Goal: Task Accomplishment & Management: Manage account settings

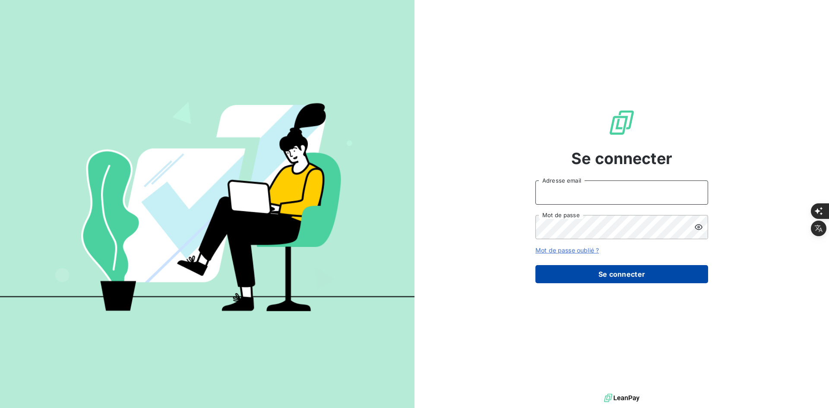
type input "[PERSON_NAME][EMAIL_ADDRESS][DOMAIN_NAME]"
click at [583, 280] on button "Se connecter" at bounding box center [621, 274] width 173 height 18
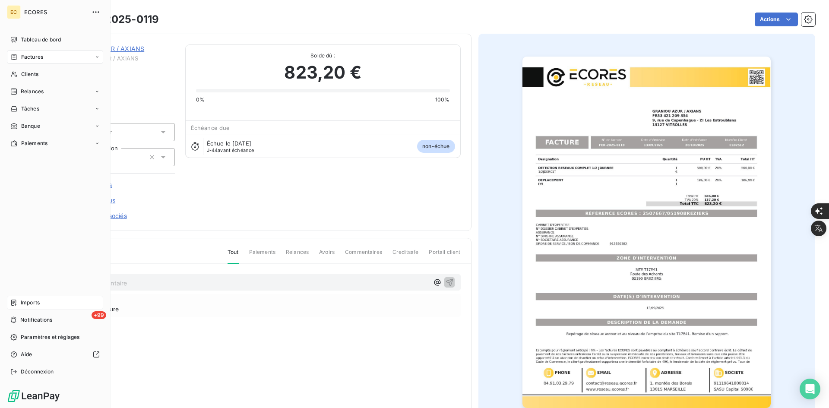
click at [38, 299] on span "Imports" at bounding box center [30, 303] width 19 height 8
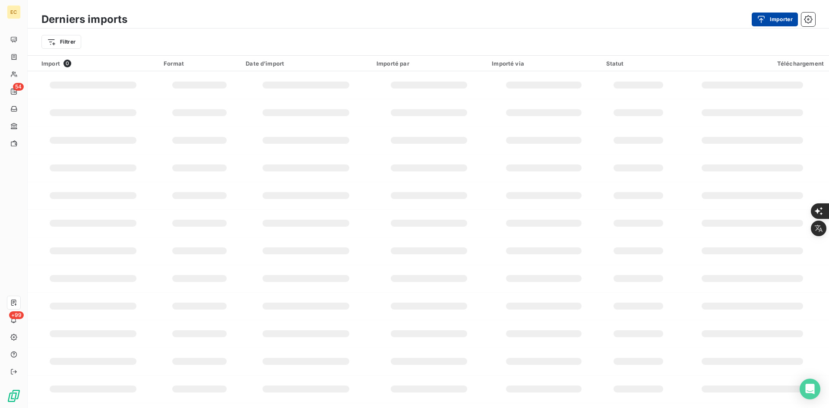
click at [773, 16] on button "Importer" at bounding box center [775, 20] width 46 height 14
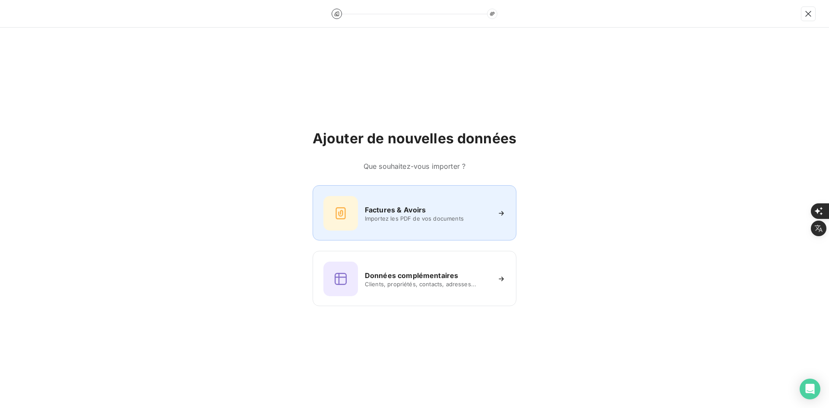
click at [381, 239] on div "Factures & Avoirs Importez les PDF de vos documents" at bounding box center [415, 212] width 204 height 55
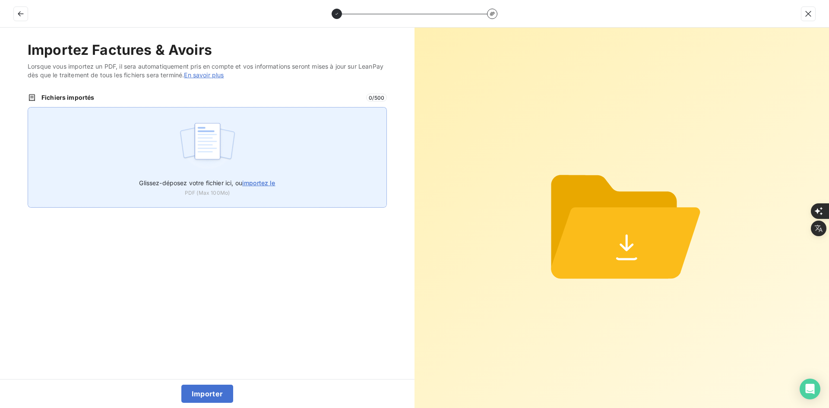
click at [239, 152] on div "Glissez-déposez votre fichier ici, ou importez le PDF (Max 100Mo)" at bounding box center [207, 157] width 359 height 101
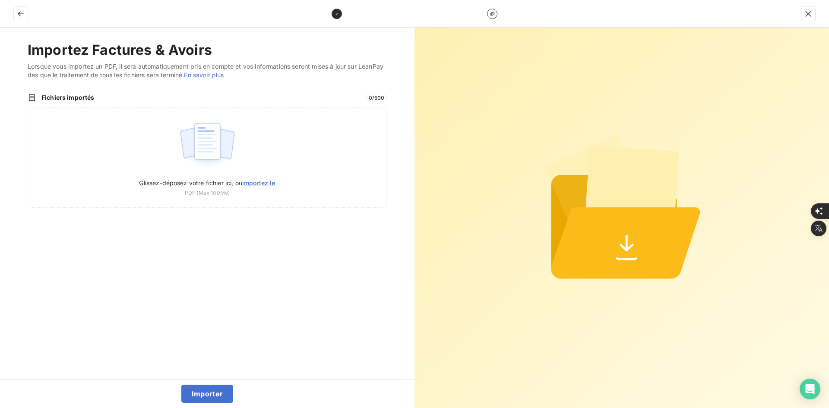
type input "C:\fakepath\FEF-2025-2676.pdf"
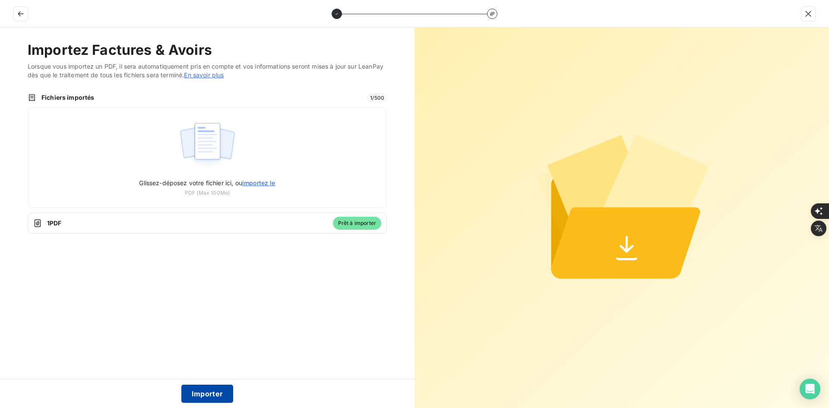
click at [209, 394] on button "Importer" at bounding box center [207, 394] width 52 height 18
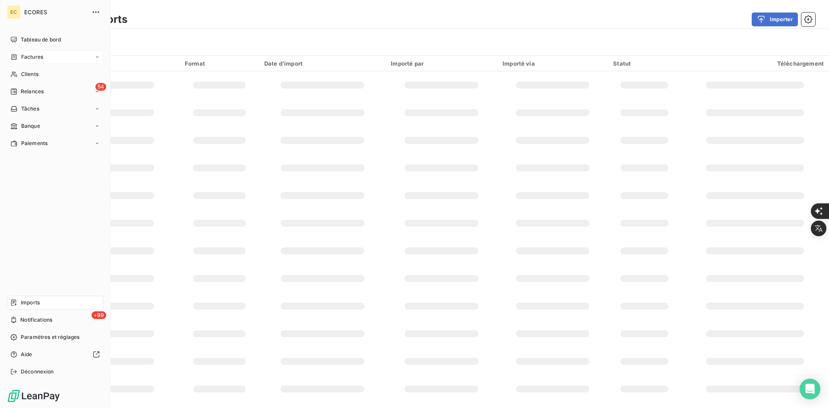
click at [19, 58] on div "Factures" at bounding box center [26, 57] width 33 height 8
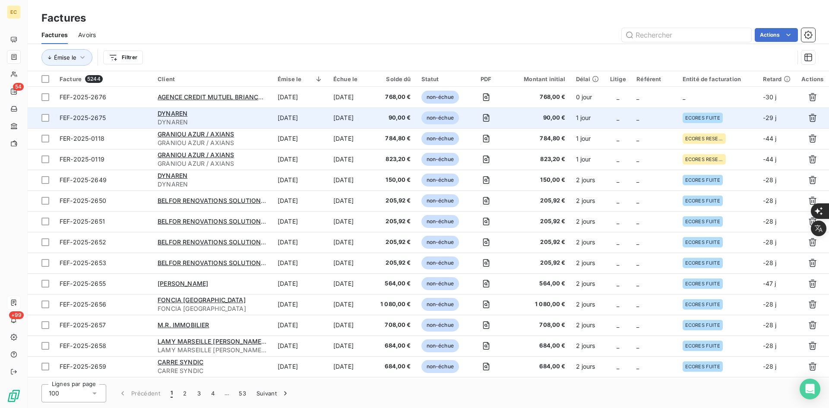
drag, startPoint x: 701, startPoint y: 98, endPoint x: 725, endPoint y: 114, distance: 28.4
click at [701, 98] on td "_" at bounding box center [718, 97] width 80 height 21
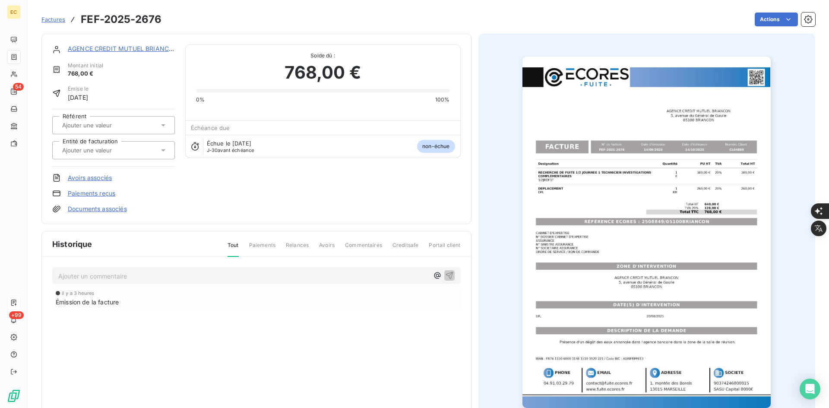
click at [104, 154] on input "text" at bounding box center [104, 150] width 87 height 8
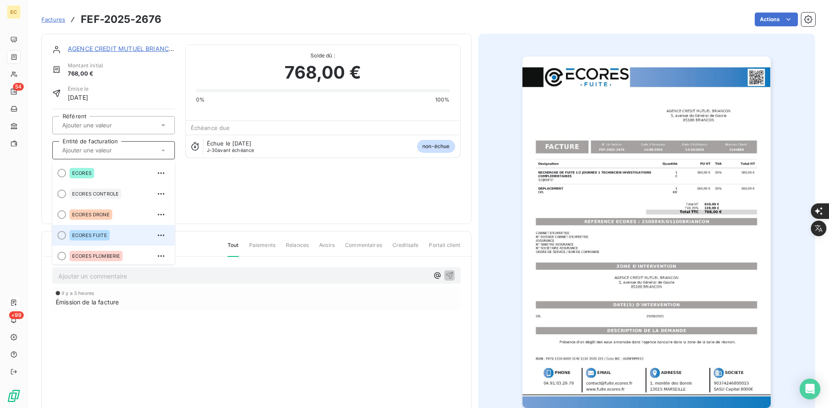
click at [105, 231] on div "ECORES FUITE" at bounding box center [90, 235] width 40 height 10
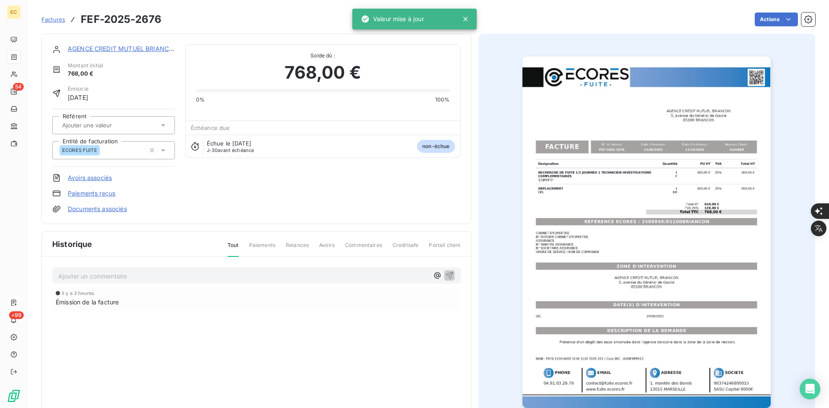
click at [105, 210] on link "Documents associés" at bounding box center [97, 209] width 59 height 9
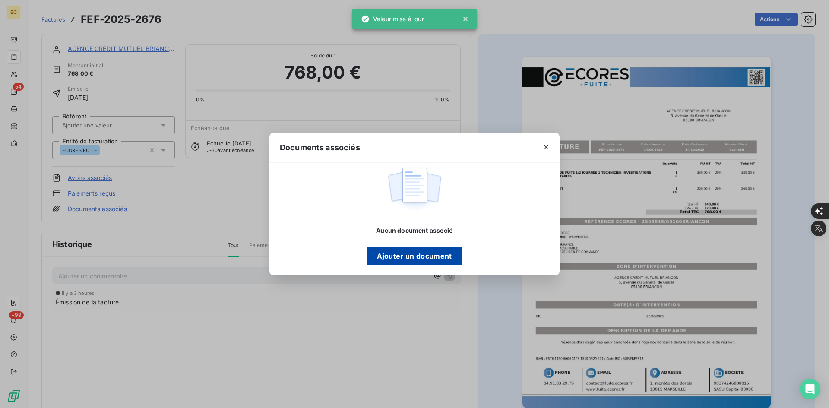
click at [439, 255] on button "Ajouter un document" at bounding box center [414, 256] width 95 height 18
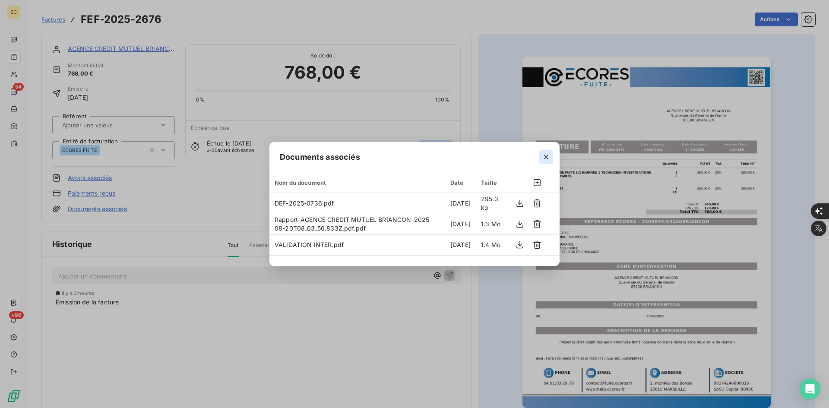
click at [546, 152] on button "button" at bounding box center [546, 157] width 14 height 14
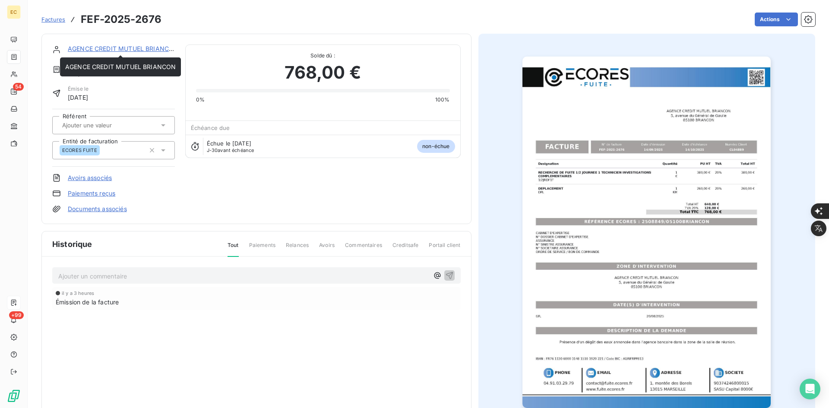
click at [115, 45] on link "AGENCE CREDIT MUTUEL BRIANCON" at bounding box center [123, 48] width 111 height 7
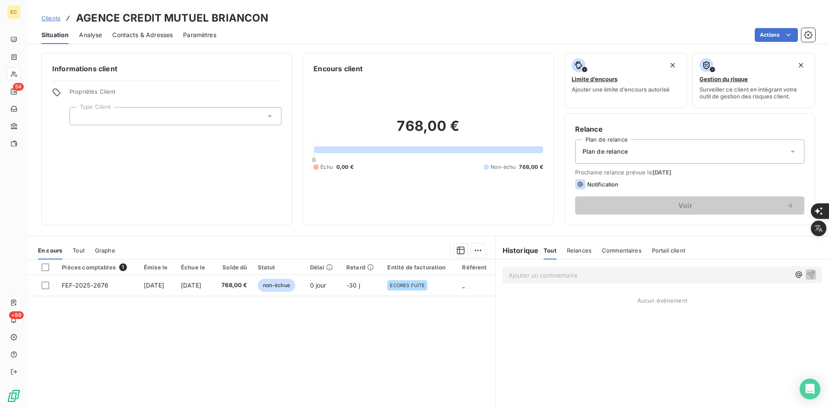
click at [141, 122] on div at bounding box center [176, 116] width 212 height 18
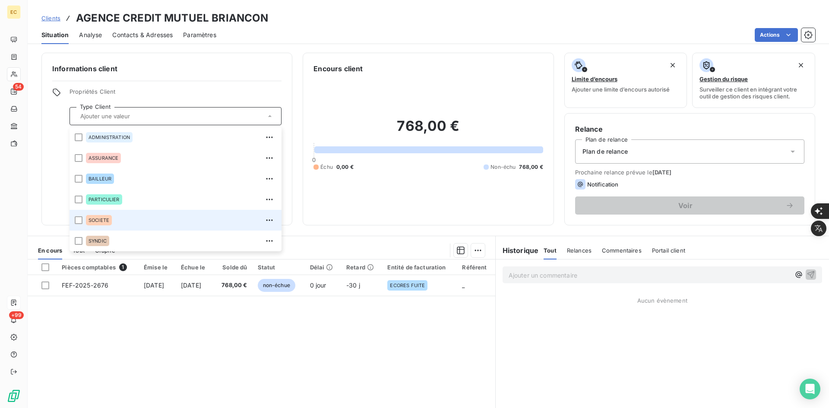
click at [125, 224] on div "SOCIETE" at bounding box center [181, 220] width 190 height 14
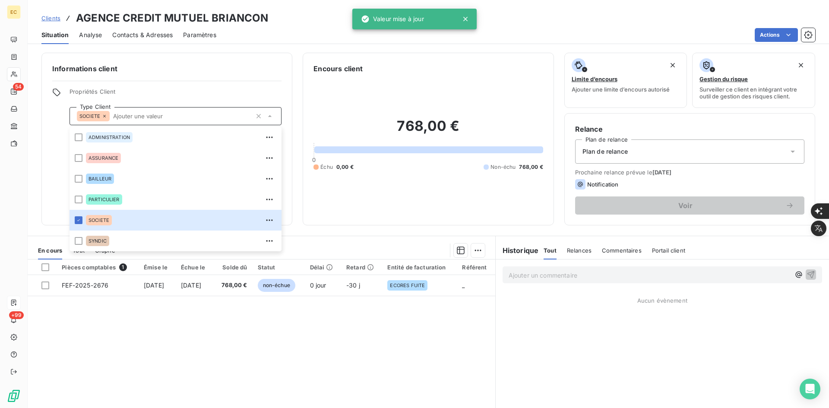
click at [616, 146] on div "Plan de relance" at bounding box center [689, 151] width 229 height 24
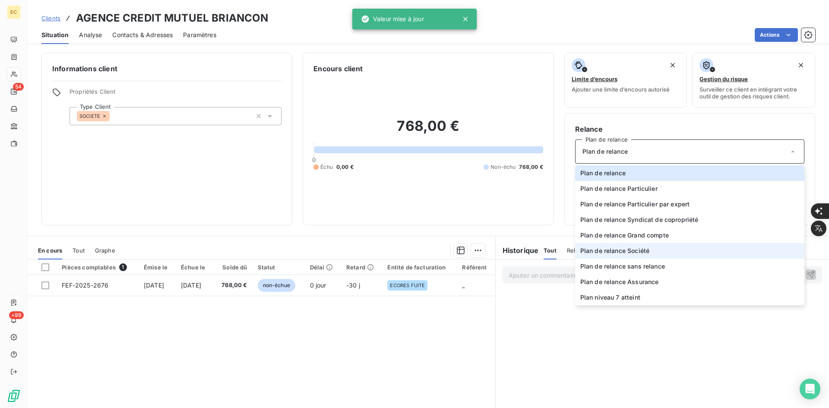
click at [657, 250] on li "Plan de relance Société" at bounding box center [689, 251] width 229 height 16
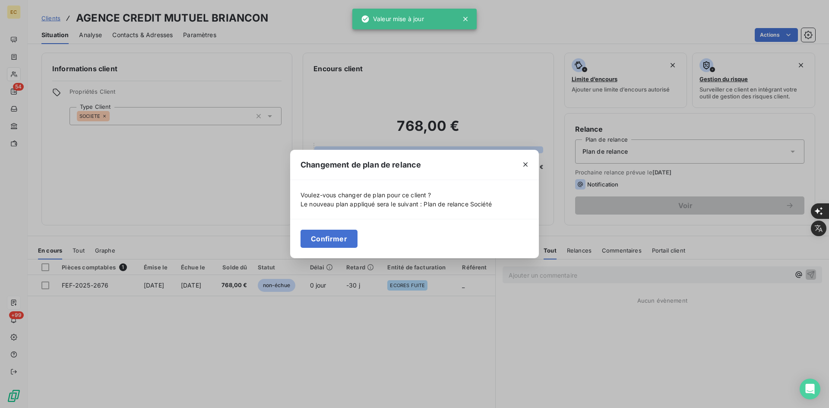
drag, startPoint x: 324, startPoint y: 234, endPoint x: 319, endPoint y: 227, distance: 8.6
click at [324, 234] on button "Confirmer" at bounding box center [329, 239] width 57 height 18
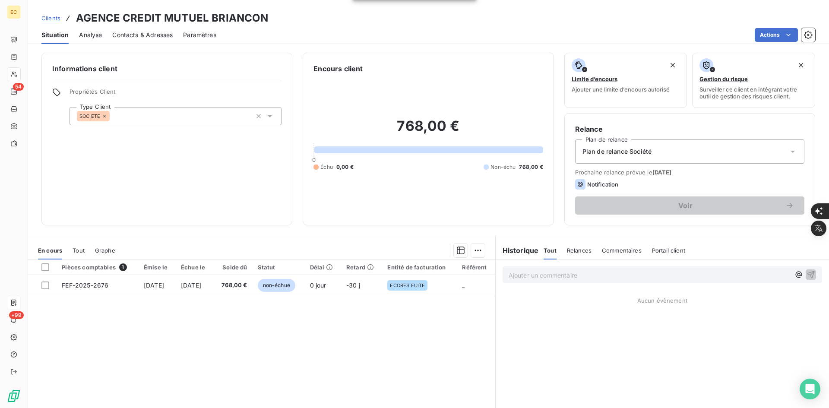
click at [159, 28] on div "Contacts & Adresses" at bounding box center [142, 35] width 60 height 18
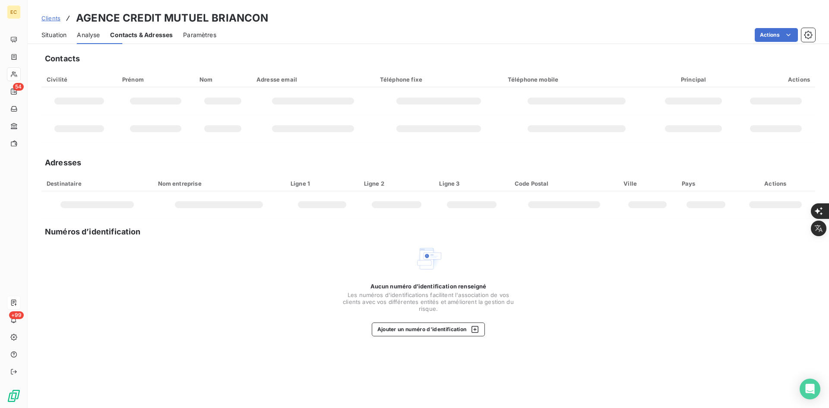
click at [162, 35] on span "Contacts & Adresses" at bounding box center [141, 35] width 63 height 9
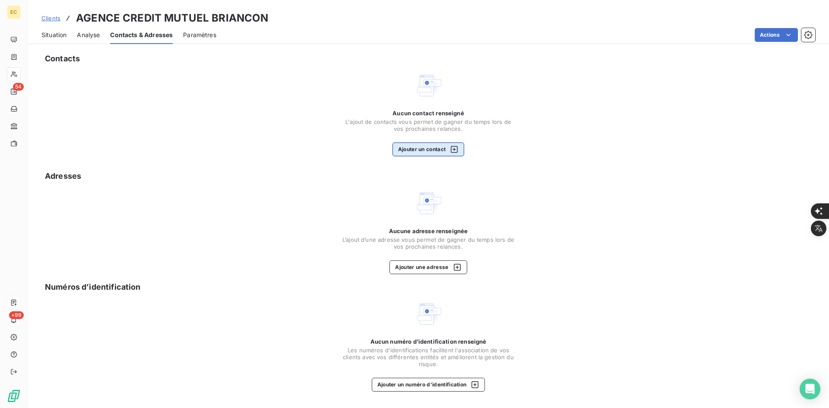
click at [427, 149] on button "Ajouter un contact" at bounding box center [429, 150] width 72 height 14
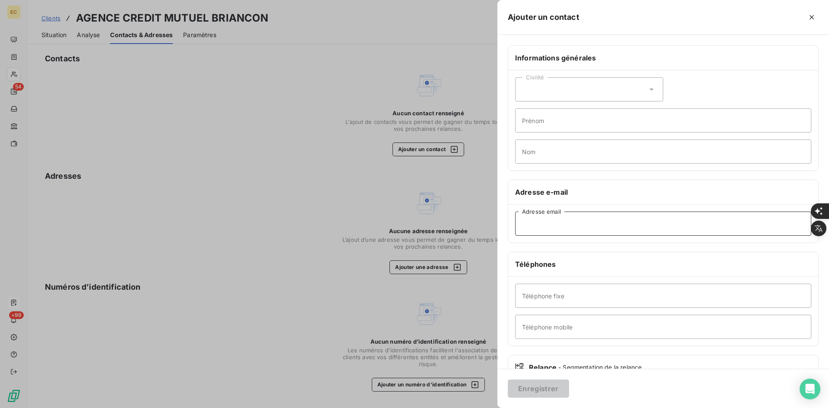
click at [596, 222] on input "Adresse email" at bounding box center [663, 224] width 296 height 24
paste input "[PERSON_NAME] [PERSON_NAME] <[PERSON_NAME][EMAIL_ADDRESS][DOMAIN_NAME]>"
click at [604, 223] on input "[PERSON_NAME] [PERSON_NAME] <[PERSON_NAME][EMAIL_ADDRESS][DOMAIN_NAME]" at bounding box center [663, 224] width 296 height 24
type input "[PERSON_NAME][EMAIL_ADDRESS][DOMAIN_NAME]"
click at [539, 390] on button "Enregistrer" at bounding box center [538, 389] width 61 height 18
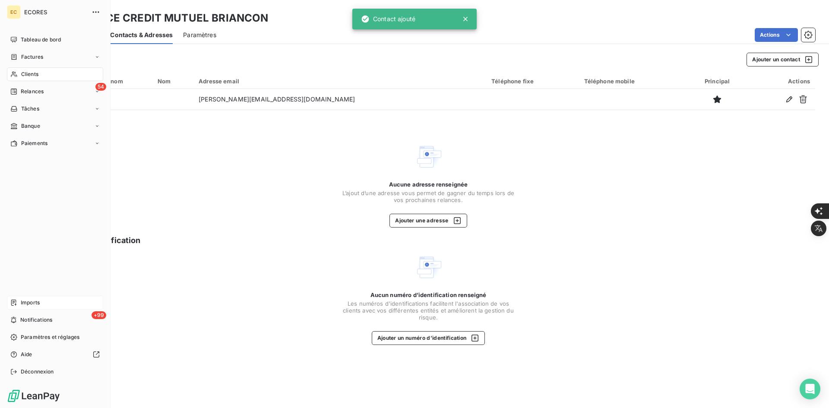
drag, startPoint x: 30, startPoint y: 303, endPoint x: 39, endPoint y: 304, distance: 8.7
click at [30, 304] on span "Imports" at bounding box center [30, 303] width 19 height 8
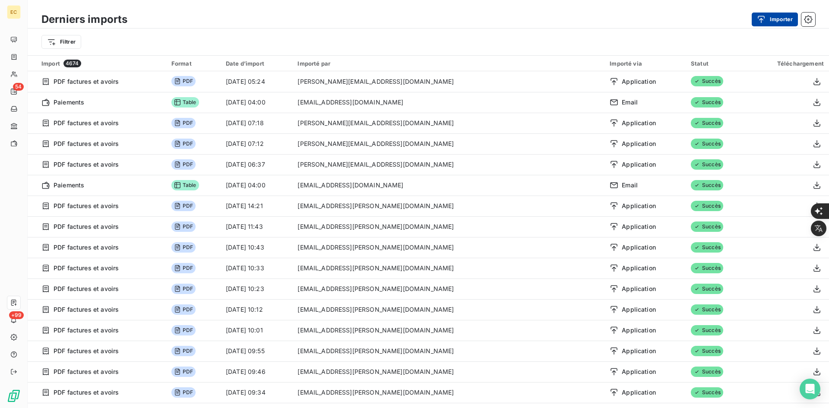
click at [765, 24] on button "Importer" at bounding box center [775, 20] width 46 height 14
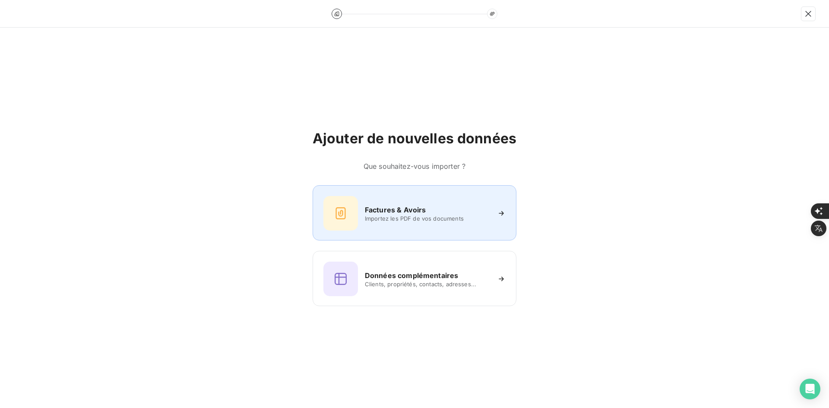
click at [459, 196] on div "Factures & Avoirs Importez les PDF de vos documents" at bounding box center [414, 213] width 182 height 35
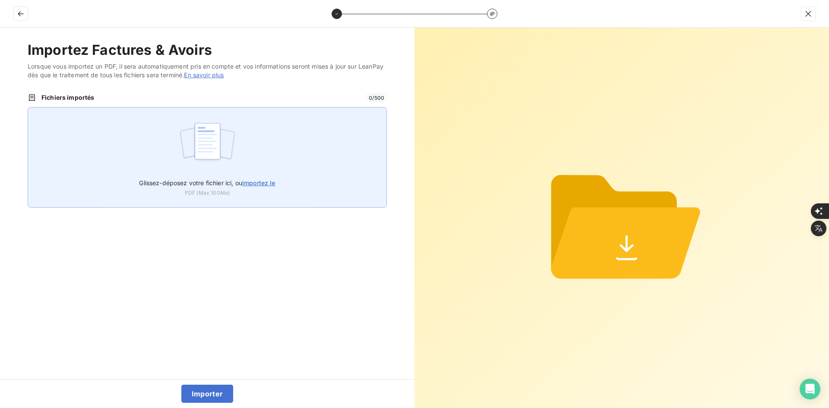
click at [317, 142] on div "Glissez-déposez votre fichier ici, ou importez le PDF (Max 100Mo)" at bounding box center [207, 157] width 359 height 101
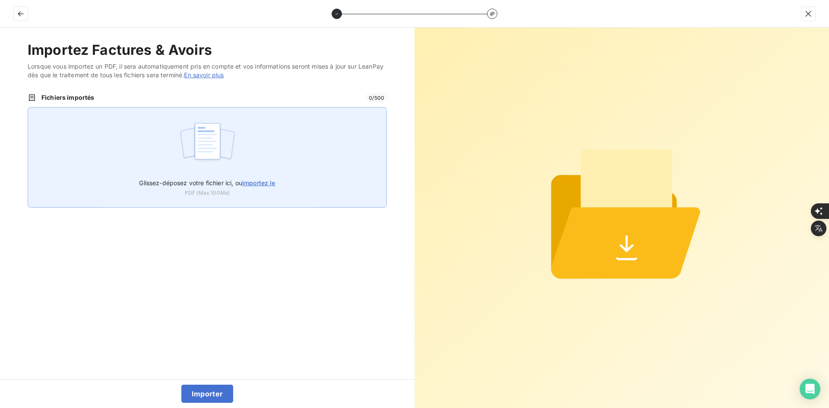
type input "C:\fakepath\FEF-2025-2677.pdf"
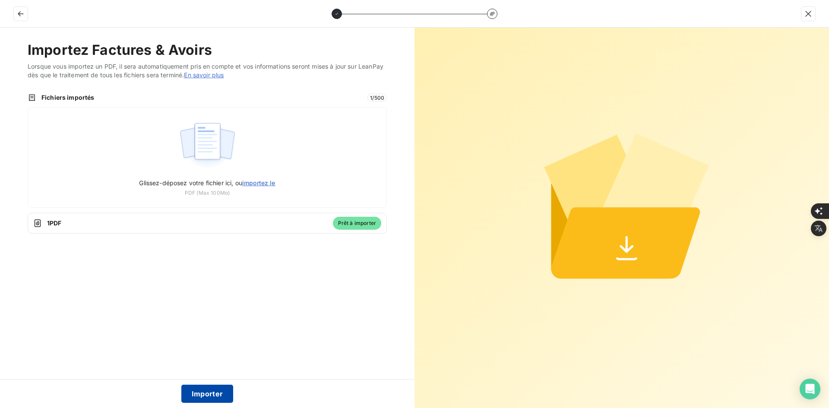
click at [210, 389] on button "Importer" at bounding box center [207, 394] width 52 height 18
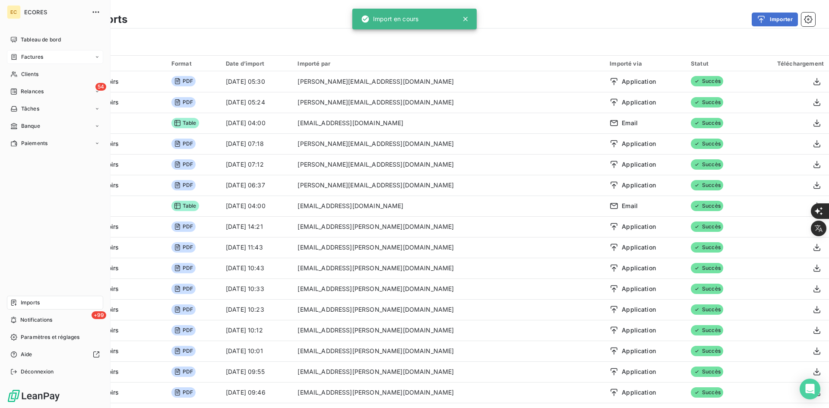
click at [19, 57] on div "Factures" at bounding box center [26, 57] width 33 height 8
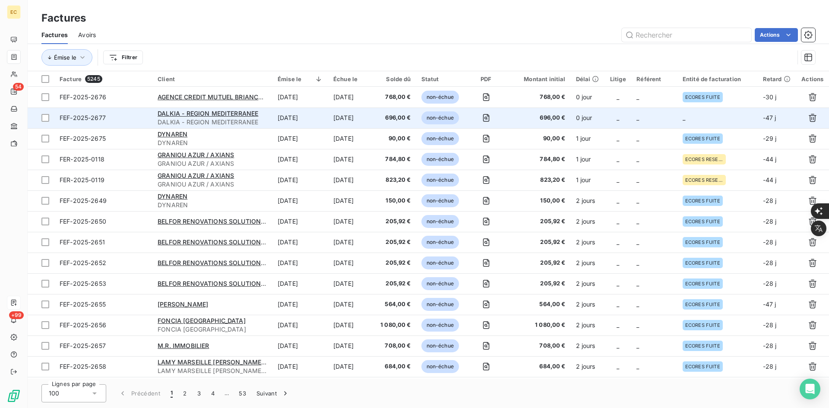
click at [577, 120] on td "0 jour" at bounding box center [588, 118] width 34 height 21
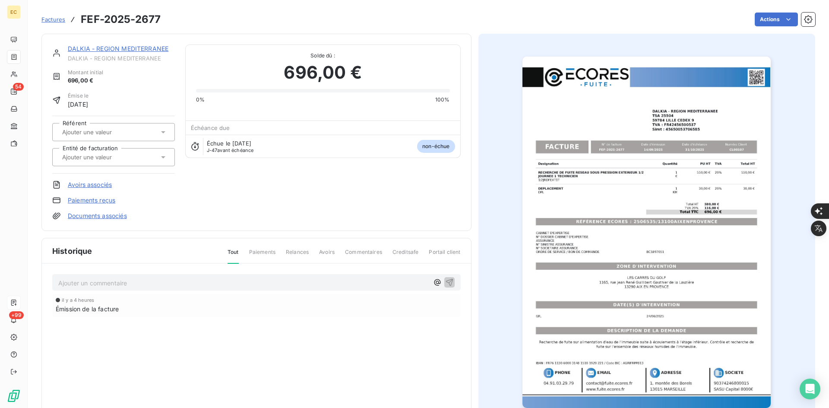
click at [109, 158] on input "text" at bounding box center [104, 157] width 87 height 8
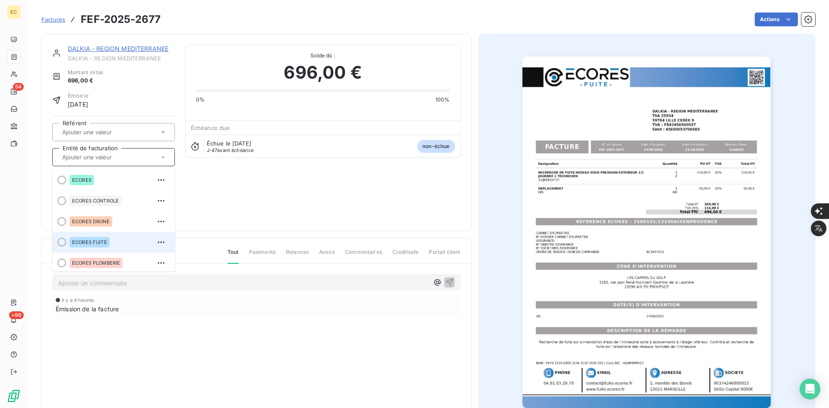
click at [97, 239] on div "ECORES FUITE" at bounding box center [90, 242] width 40 height 10
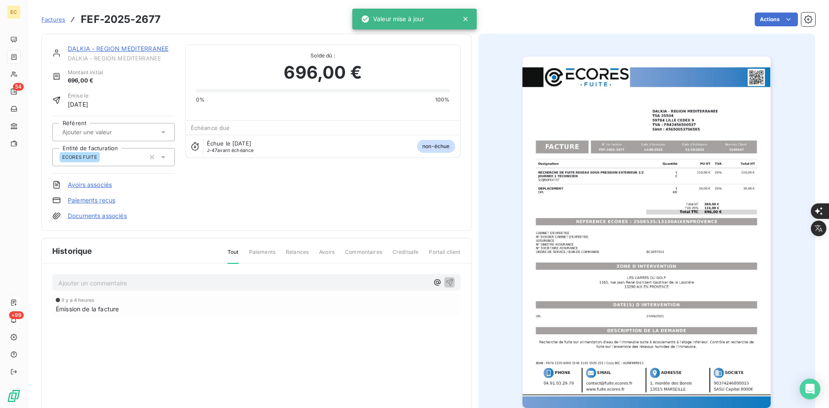
click at [109, 218] on link "Documents associés" at bounding box center [97, 216] width 59 height 9
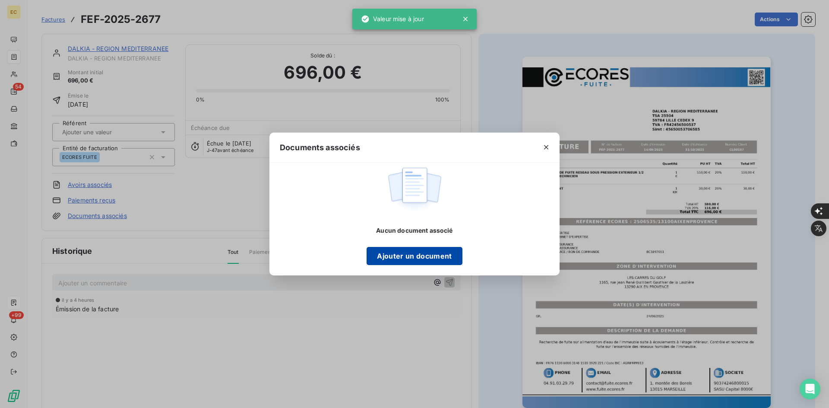
click at [398, 259] on button "Ajouter un document" at bounding box center [414, 256] width 95 height 18
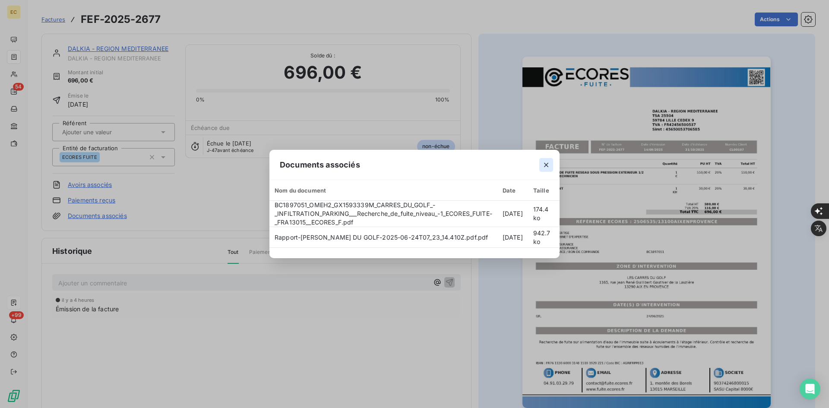
click at [546, 165] on button "button" at bounding box center [546, 165] width 14 height 14
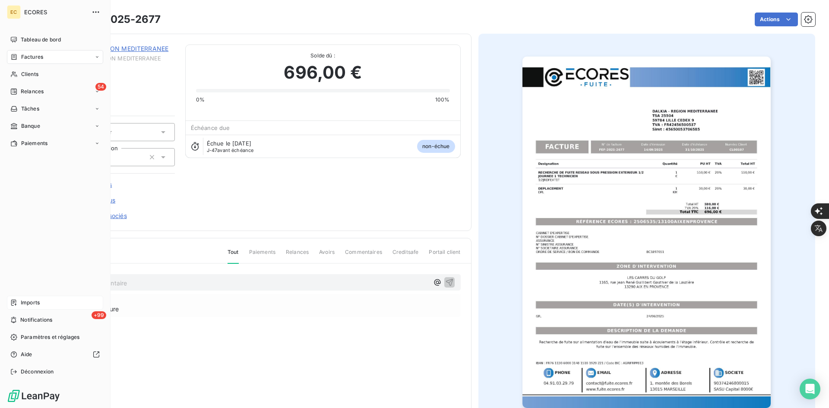
click at [18, 304] on div "Imports" at bounding box center [55, 303] width 96 height 14
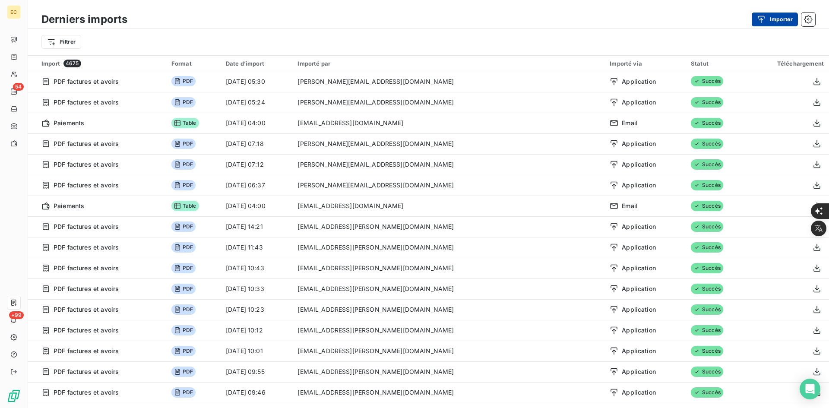
click at [767, 19] on div "button" at bounding box center [763, 19] width 13 height 9
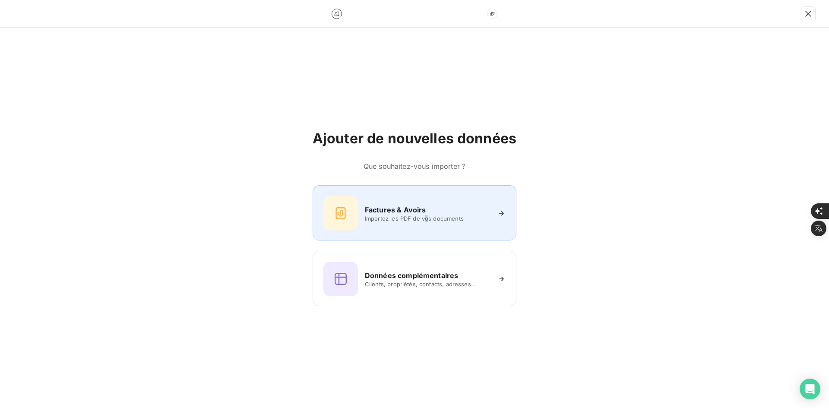
click at [426, 214] on div "Factures & Avoirs Importez les PDF de vos documents" at bounding box center [427, 213] width 125 height 17
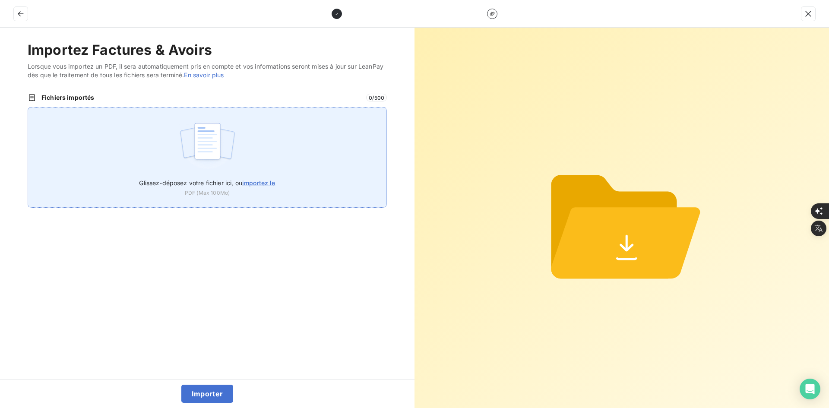
click at [287, 137] on div "Glissez-déposez votre fichier ici, ou importez le PDF (Max 100Mo)" at bounding box center [207, 157] width 359 height 101
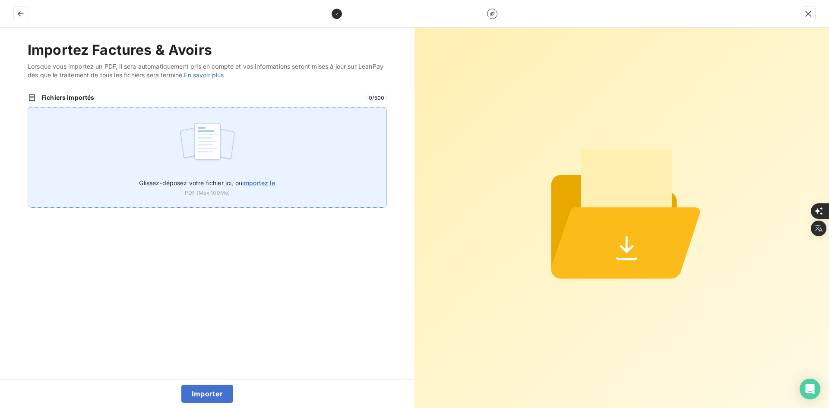
type input "C:\fakepath\FEF-2025-2678.pdf"
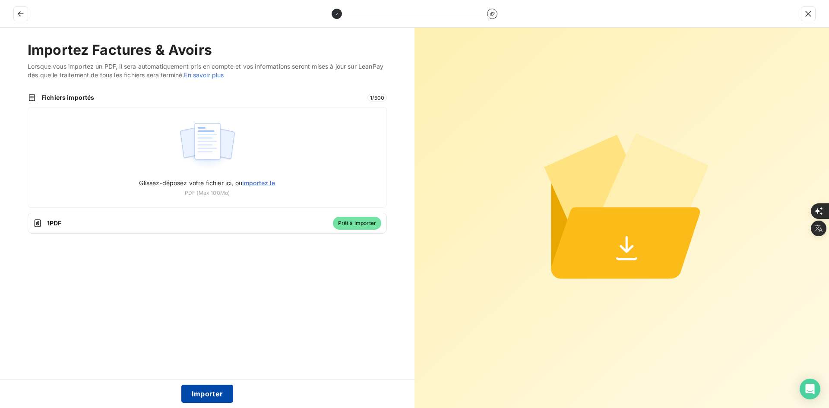
click at [203, 393] on button "Importer" at bounding box center [207, 394] width 52 height 18
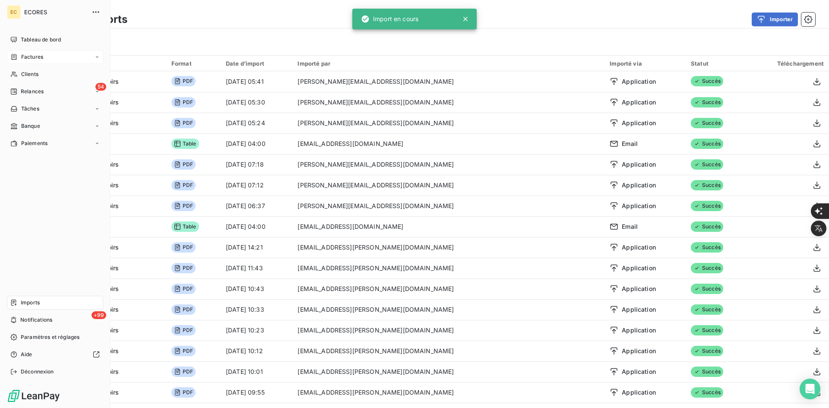
click at [20, 54] on div "Factures" at bounding box center [26, 57] width 33 height 8
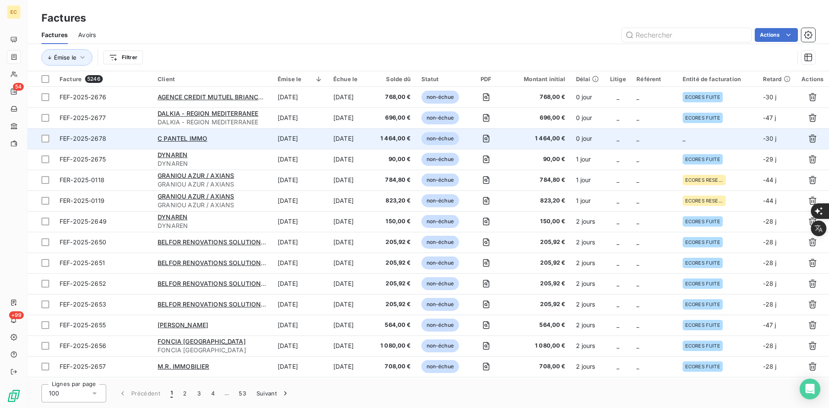
click at [662, 142] on td "_" at bounding box center [654, 138] width 46 height 21
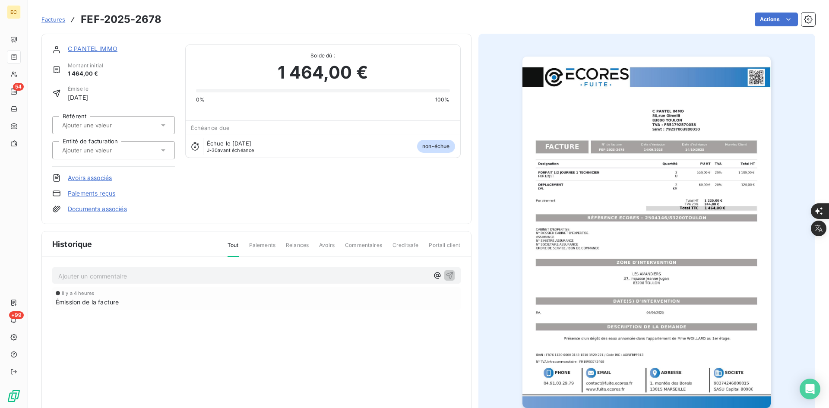
click at [157, 155] on div at bounding box center [109, 150] width 99 height 11
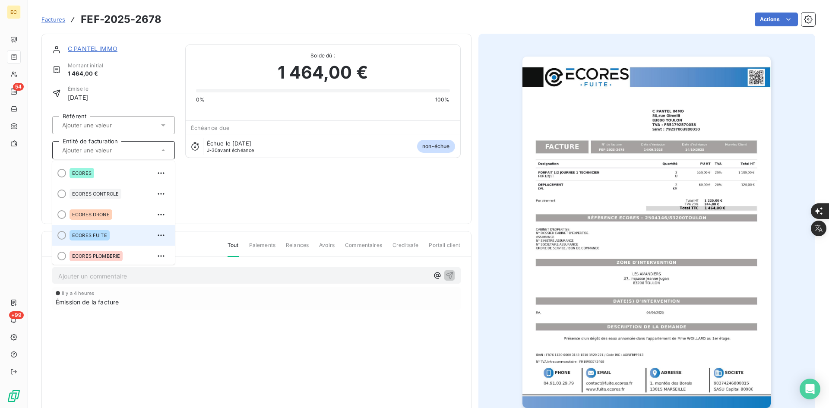
click at [96, 232] on div "ECORES FUITE" at bounding box center [90, 235] width 40 height 10
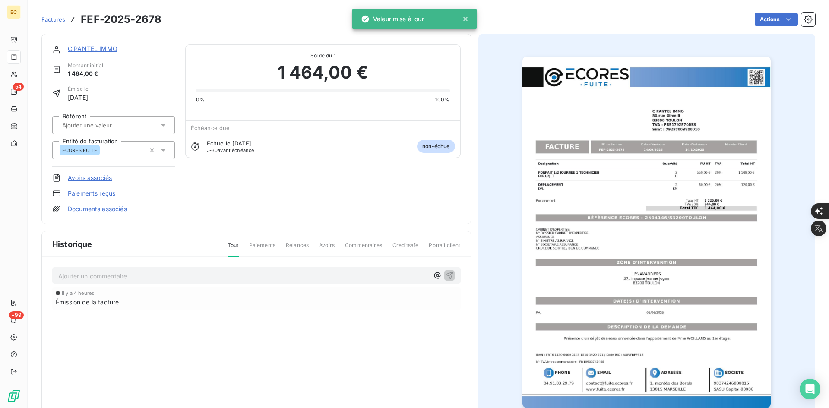
click at [101, 211] on link "Documents associés" at bounding box center [97, 209] width 59 height 9
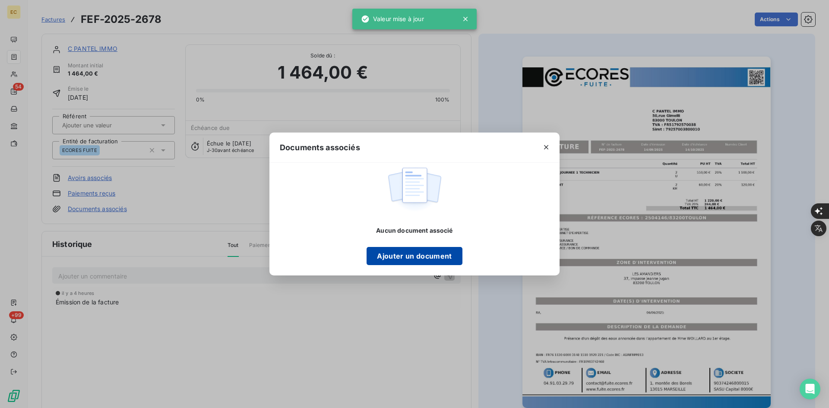
click at [426, 253] on button "Ajouter un document" at bounding box center [414, 256] width 95 height 18
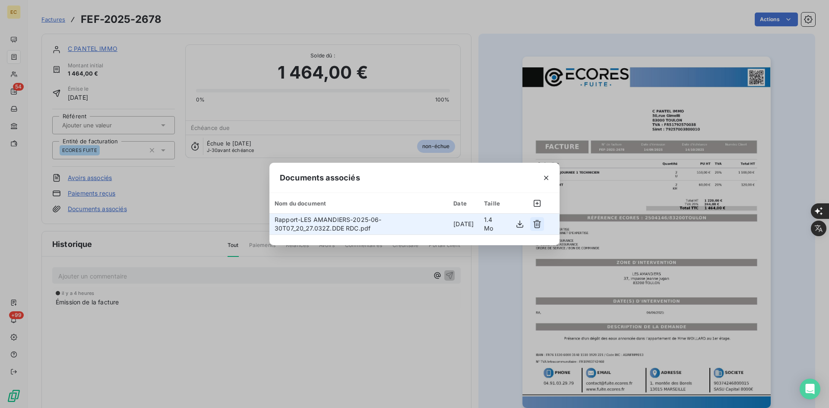
click at [540, 225] on icon "button" at bounding box center [537, 224] width 9 height 9
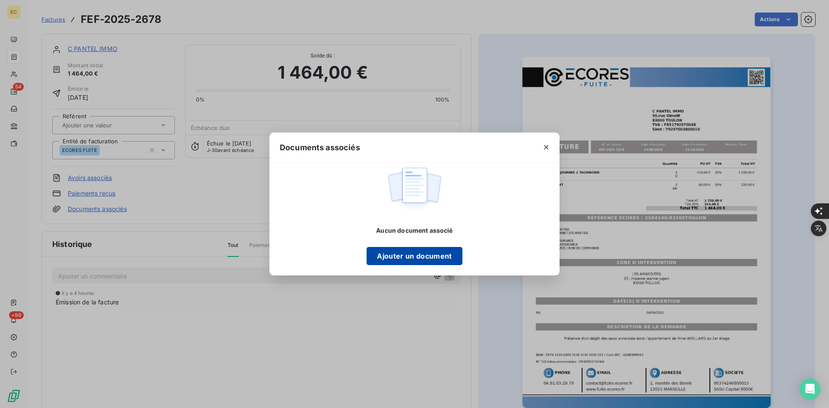
click at [434, 257] on button "Ajouter un document" at bounding box center [414, 256] width 95 height 18
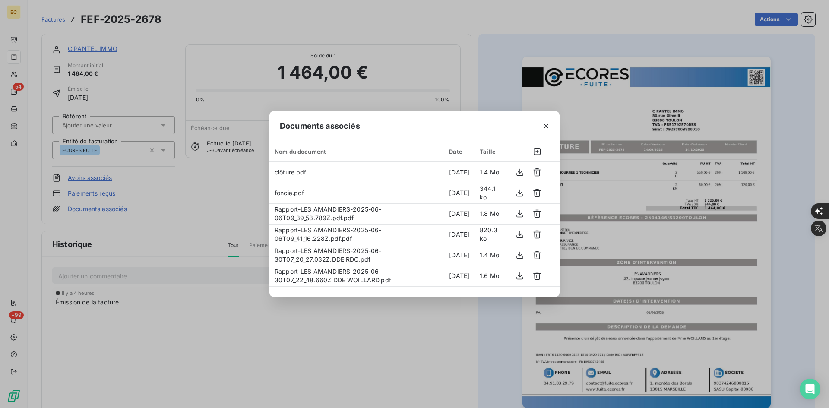
click at [548, 129] on icon "button" at bounding box center [546, 126] width 9 height 9
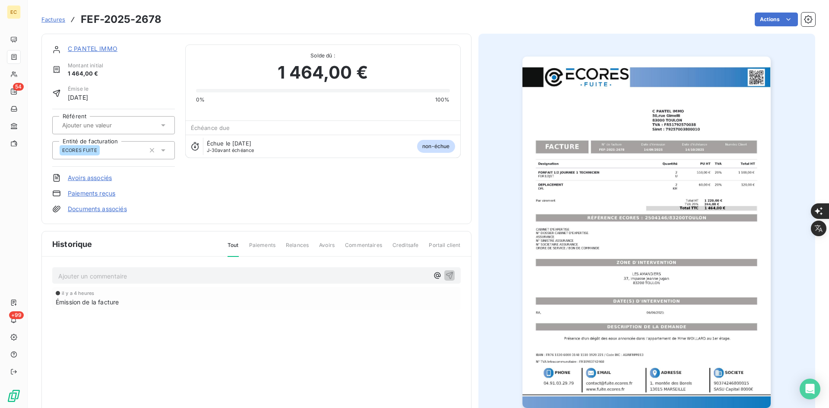
click at [101, 53] on div "C PANTEL IMMO" at bounding box center [121, 48] width 107 height 9
click at [101, 52] on link "C PANTEL IMMO" at bounding box center [93, 48] width 50 height 7
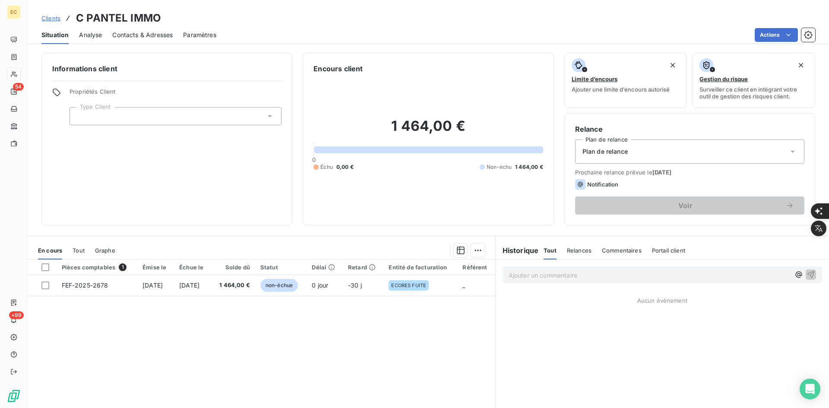
click at [142, 118] on div at bounding box center [176, 116] width 212 height 18
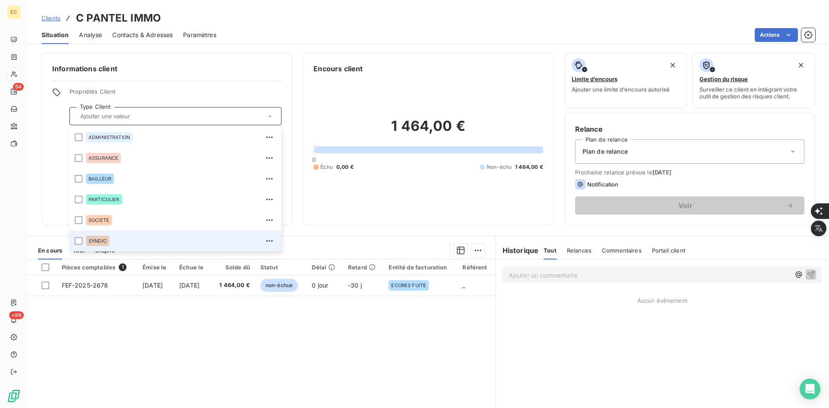
drag, startPoint x: 108, startPoint y: 238, endPoint x: 144, endPoint y: 238, distance: 35.4
click at [109, 238] on div "SYNDIC" at bounding box center [97, 241] width 23 height 10
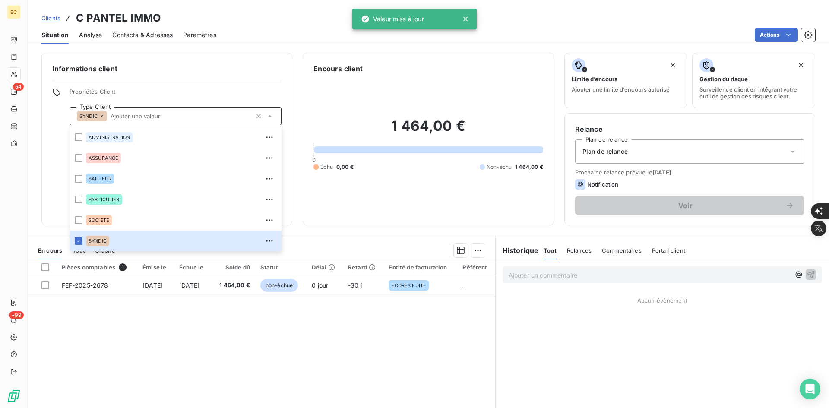
click at [631, 152] on div "Plan de relance" at bounding box center [689, 151] width 229 height 24
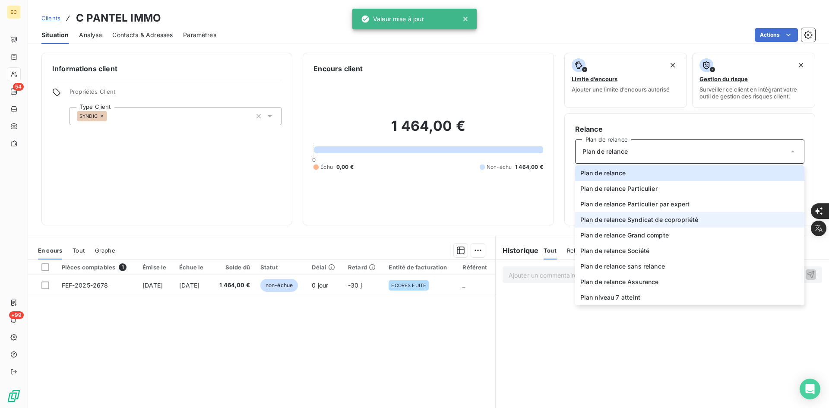
click at [659, 223] on span "Plan de relance Syndicat de copropriété" at bounding box center [639, 219] width 118 height 9
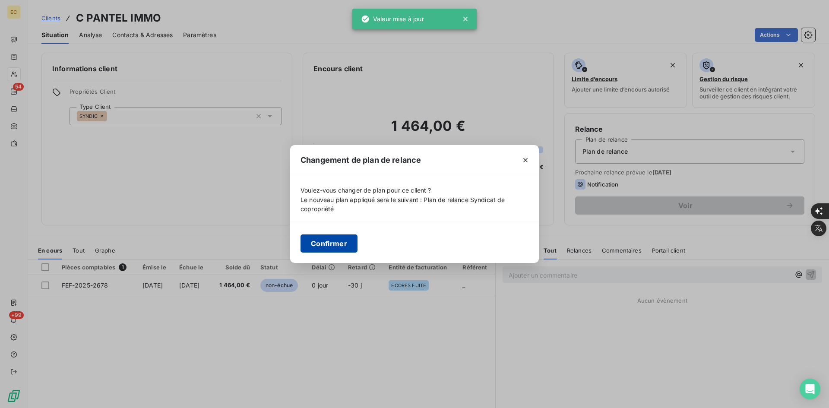
click at [327, 243] on button "Confirmer" at bounding box center [329, 243] width 57 height 18
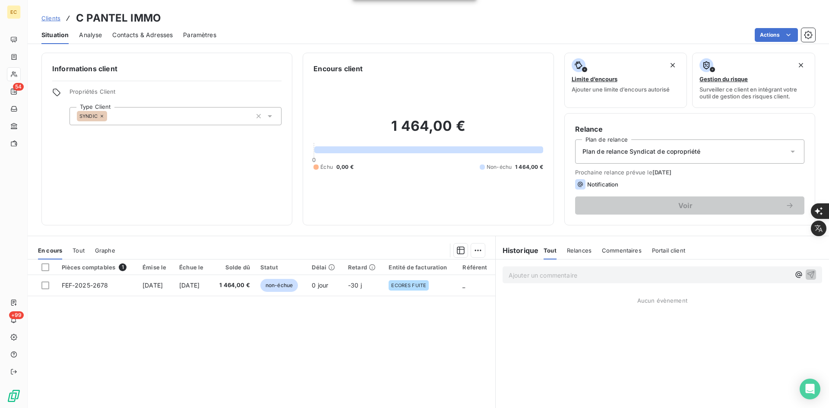
click at [143, 35] on span "Contacts & Adresses" at bounding box center [142, 35] width 60 height 9
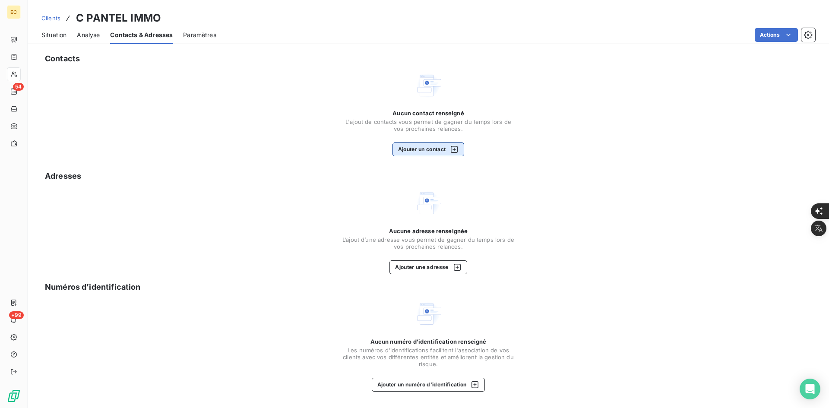
click at [418, 154] on button "Ajouter un contact" at bounding box center [429, 150] width 72 height 14
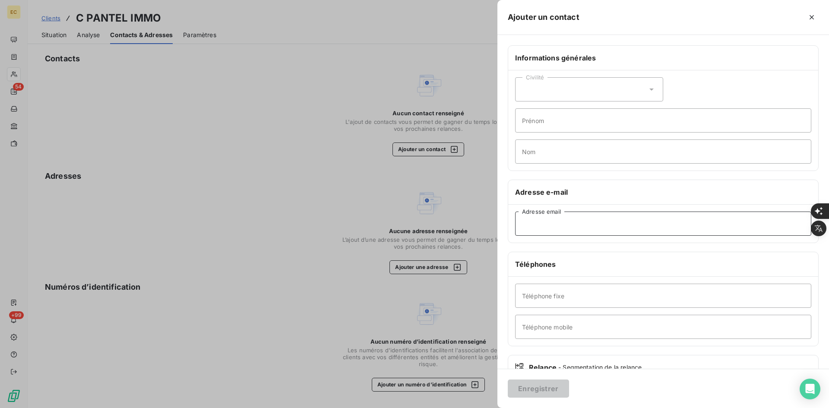
click at [549, 234] on input "Adresse email" at bounding box center [663, 224] width 296 height 24
paste input "C'Pantel Immo <[EMAIL_ADDRESS][DOMAIN_NAME]>"
click at [570, 225] on input "C'Pantel Immo <[EMAIL_ADDRESS][DOMAIN_NAME]" at bounding box center [663, 224] width 296 height 24
type input "[EMAIL_ADDRESS][DOMAIN_NAME]"
click at [543, 388] on button "Enregistrer" at bounding box center [538, 389] width 61 height 18
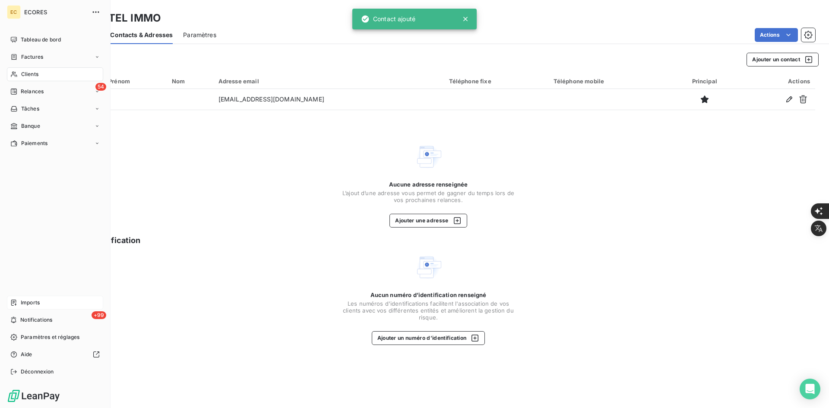
click at [19, 304] on div "Imports" at bounding box center [55, 303] width 96 height 14
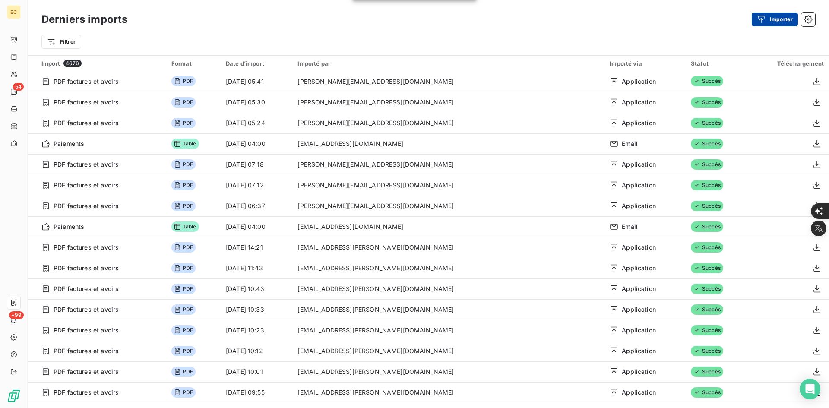
click at [776, 26] on button "Importer" at bounding box center [775, 20] width 46 height 14
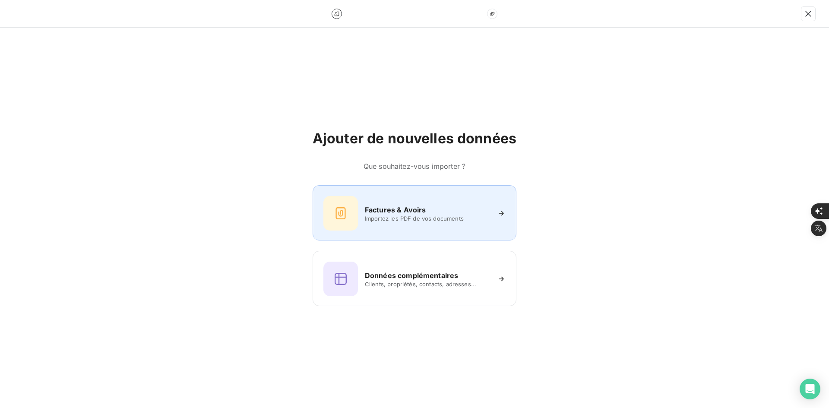
click at [425, 215] on span "Importez les PDF de vos documents" at bounding box center [427, 218] width 125 height 7
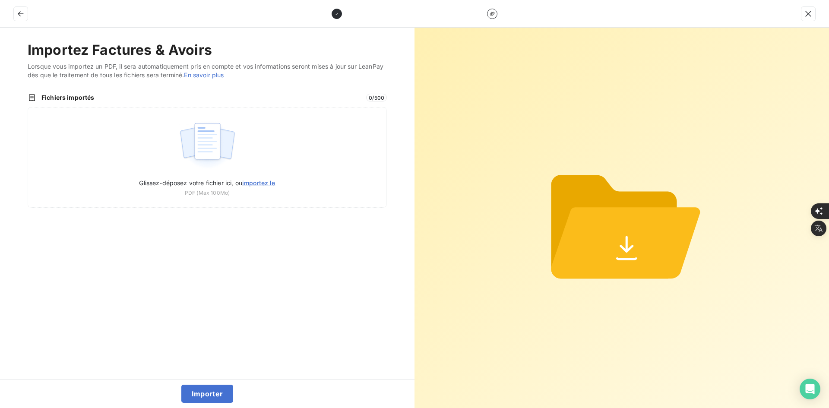
click at [237, 157] on div "Glissez-déposez votre fichier ici, ou importez le PDF (Max 100Mo)" at bounding box center [207, 157] width 359 height 101
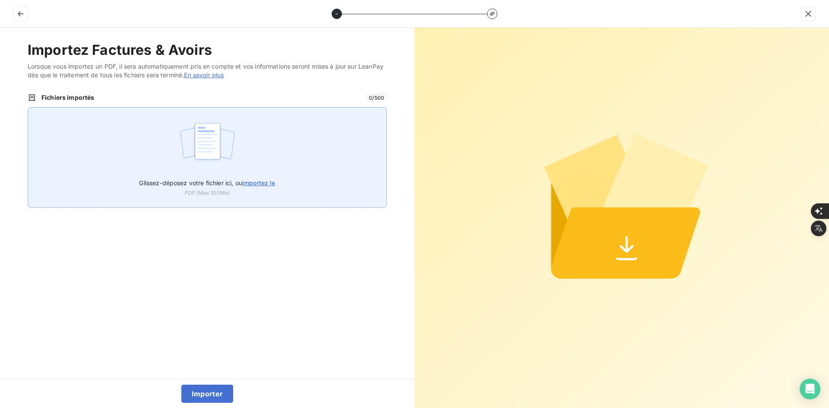
type input "C:\fakepath\FEC-2025-0065.pdf"
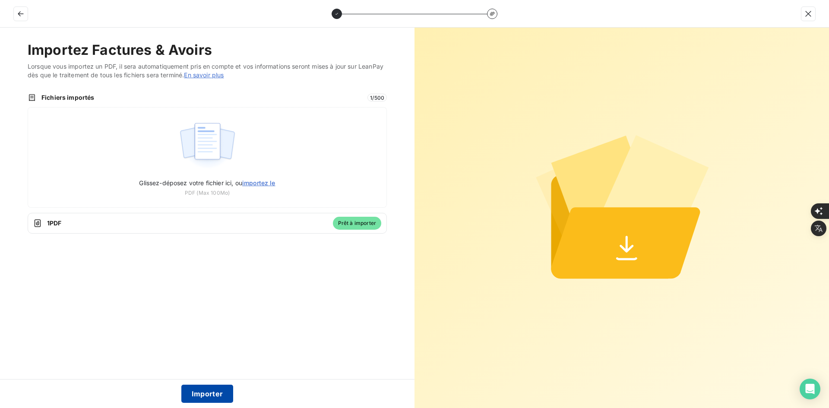
click at [212, 393] on button "Importer" at bounding box center [207, 394] width 52 height 18
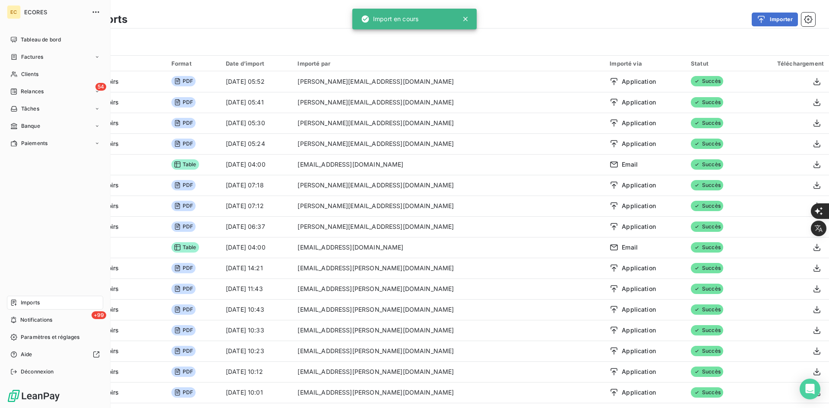
click at [24, 47] on nav "Tableau de bord Factures Clients 54 Relances Tâches Banque Paiements" at bounding box center [55, 91] width 96 height 117
click at [26, 53] on span "Factures" at bounding box center [32, 57] width 22 height 8
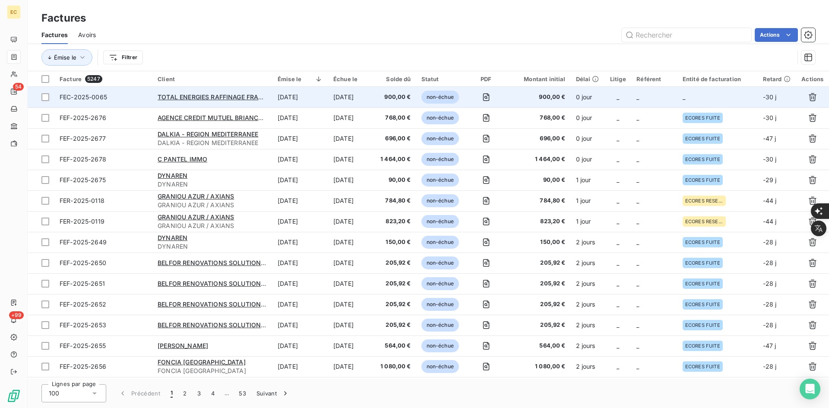
click at [688, 98] on td "_" at bounding box center [718, 97] width 80 height 21
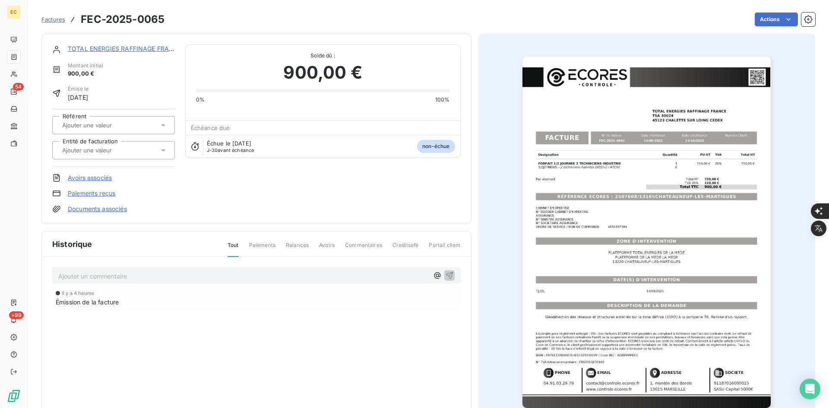
click at [131, 155] on div at bounding box center [109, 150] width 99 height 11
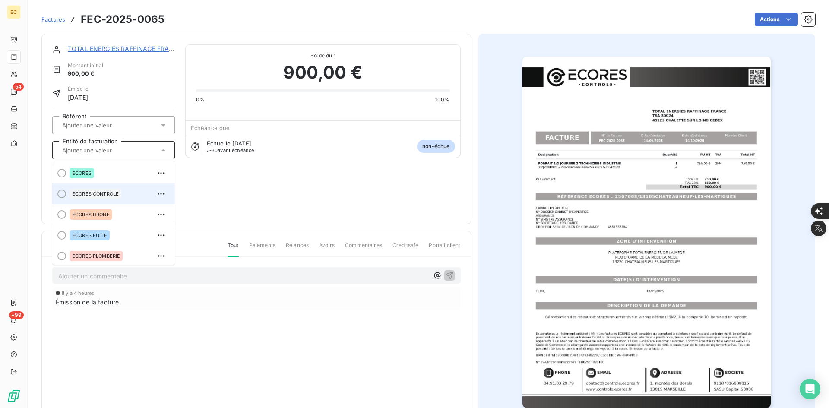
click at [105, 194] on span "ECORES CONTROLE" at bounding box center [95, 193] width 47 height 5
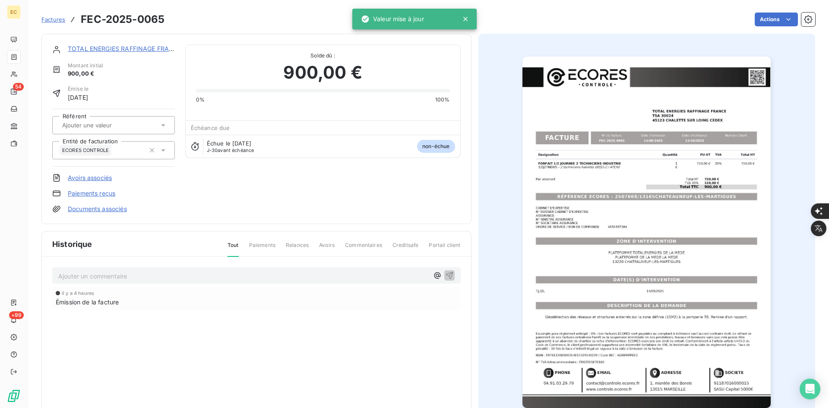
click at [102, 209] on link "Documents associés" at bounding box center [97, 209] width 59 height 9
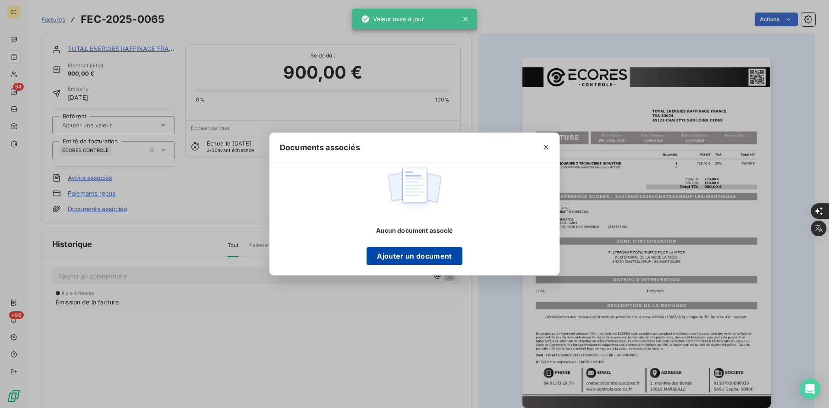
click at [399, 255] on button "Ajouter un document" at bounding box center [414, 256] width 95 height 18
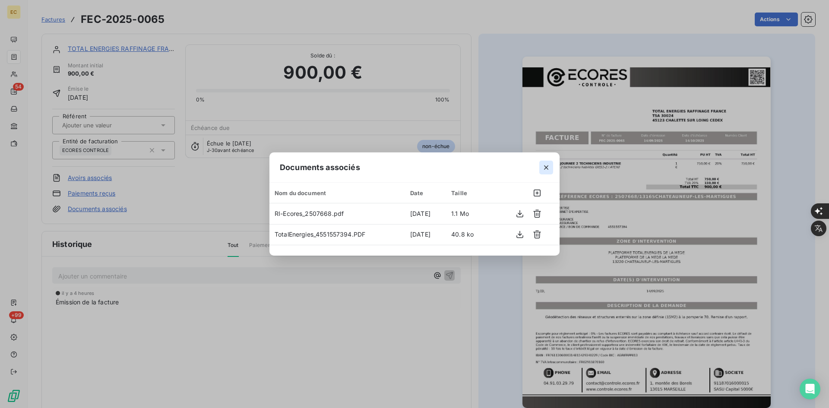
click at [546, 167] on icon "button" at bounding box center [546, 167] width 4 height 4
